Goal: Task Accomplishment & Management: Use online tool/utility

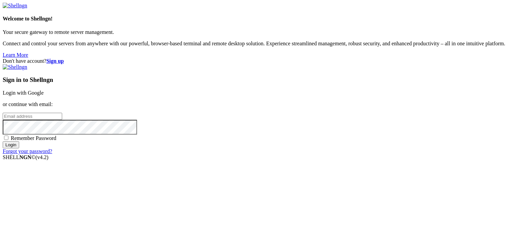
click at [44, 93] on link "Login with Google" at bounding box center [23, 93] width 41 height 6
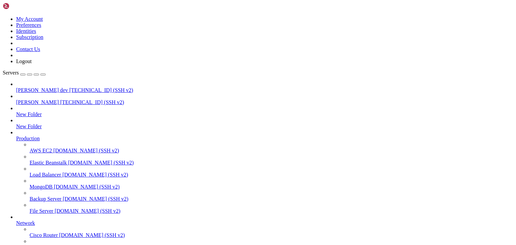
click at [43, 87] on span "[PERSON_NAME] dev" at bounding box center [42, 90] width 52 height 6
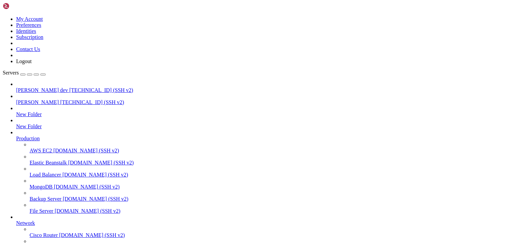
type input "/public_html/public/assets/receivable_accounts"
